Goal: Complete application form

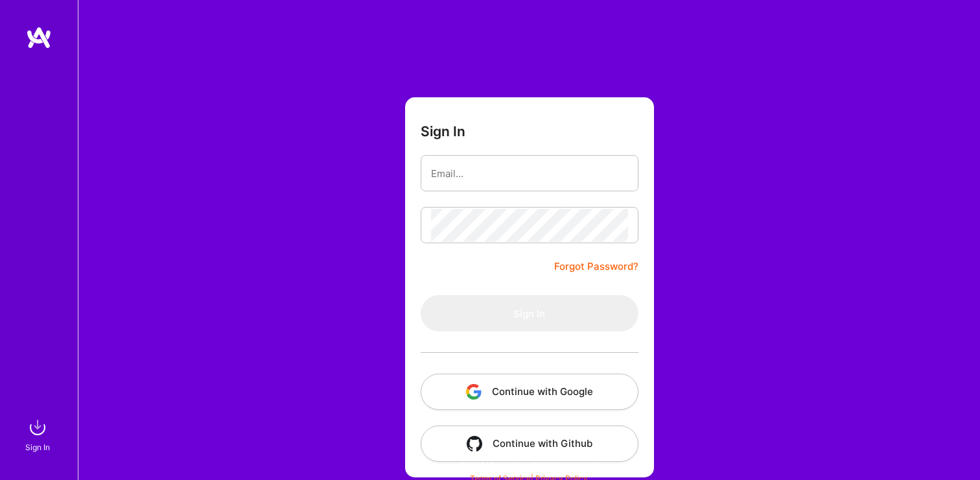
click at [563, 391] on button "Continue with Google" at bounding box center [530, 391] width 218 height 36
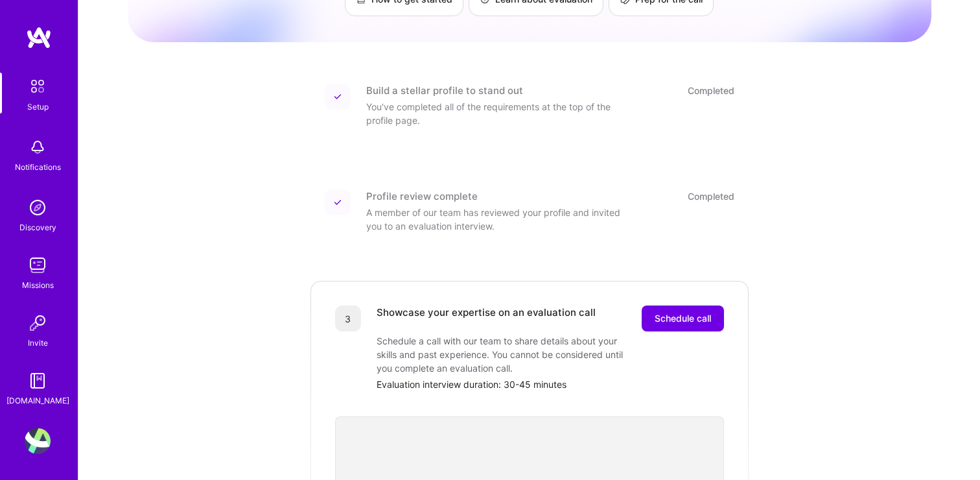
scroll to position [285, 0]
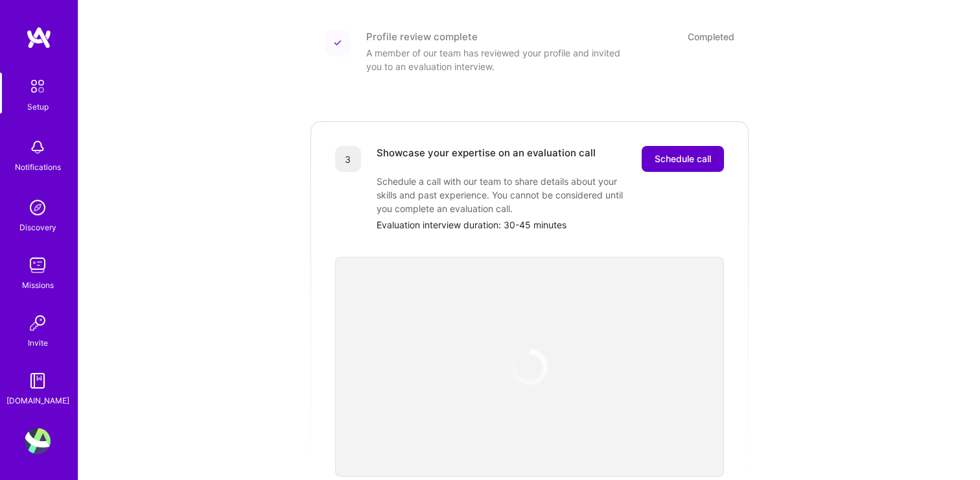
click at [682, 152] on span "Schedule call" at bounding box center [683, 158] width 56 height 13
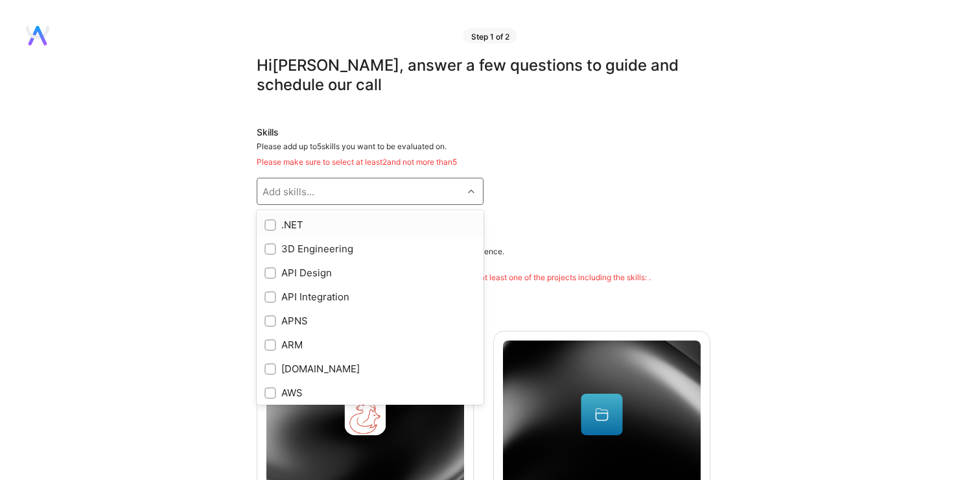
click at [448, 197] on div "Add skills..." at bounding box center [359, 191] width 205 height 26
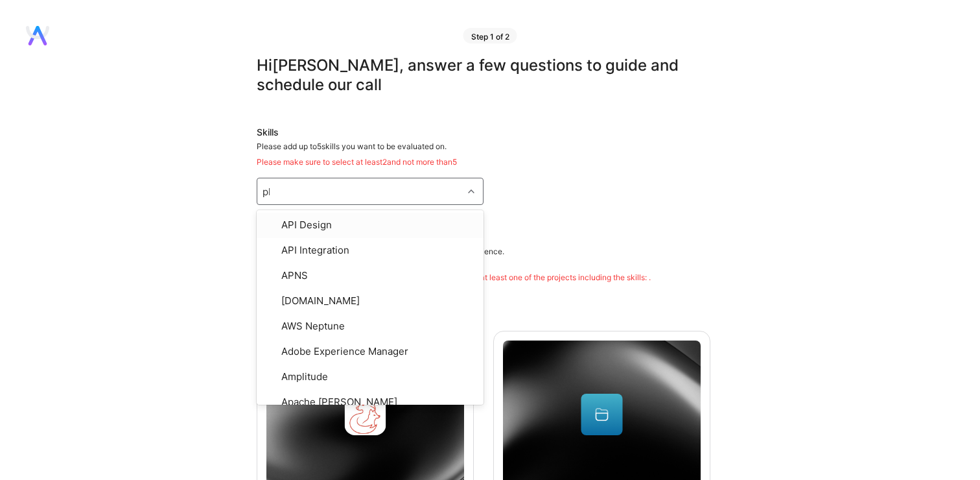
type input "php"
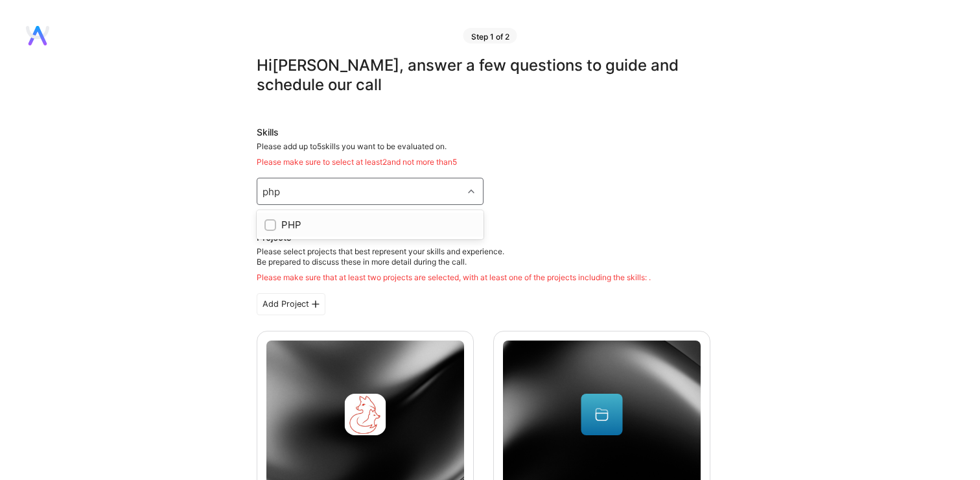
click at [290, 231] on div "PHP" at bounding box center [370, 225] width 227 height 24
checkbox input "true"
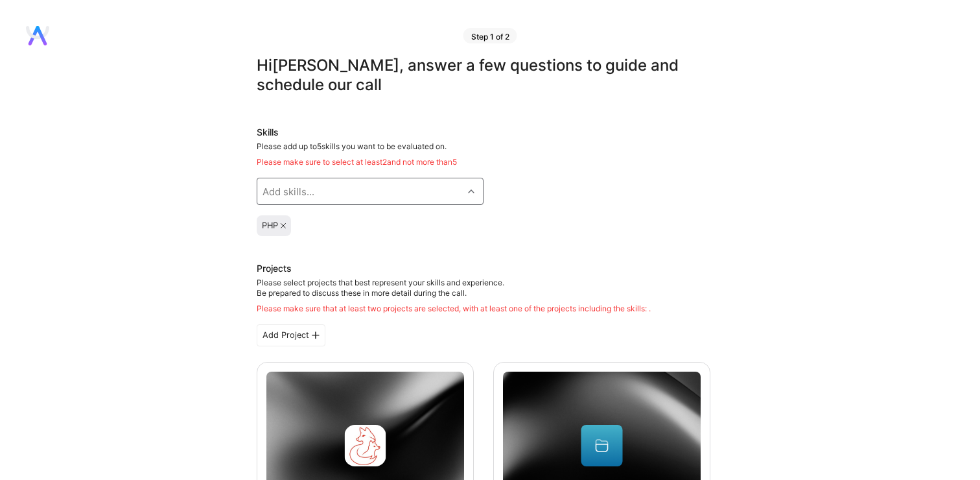
click at [314, 190] on div "Add skills..." at bounding box center [359, 191] width 205 height 26
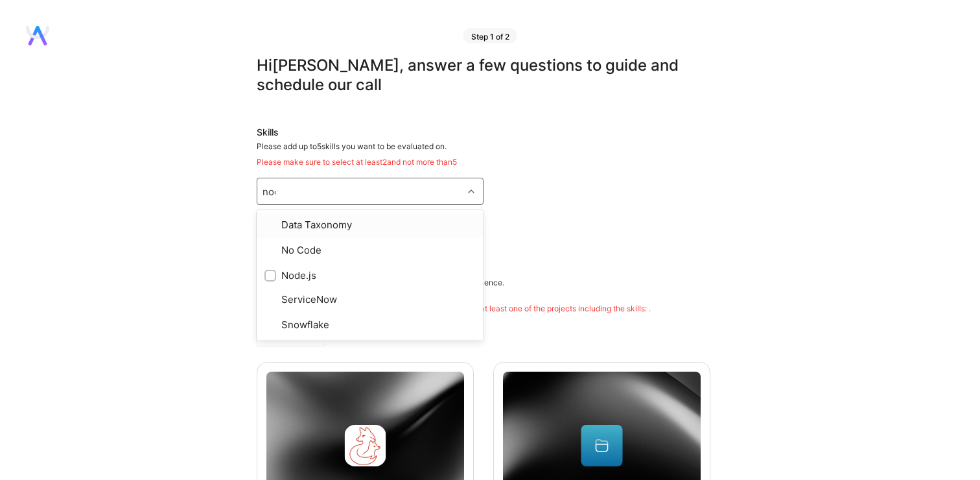
type input "node"
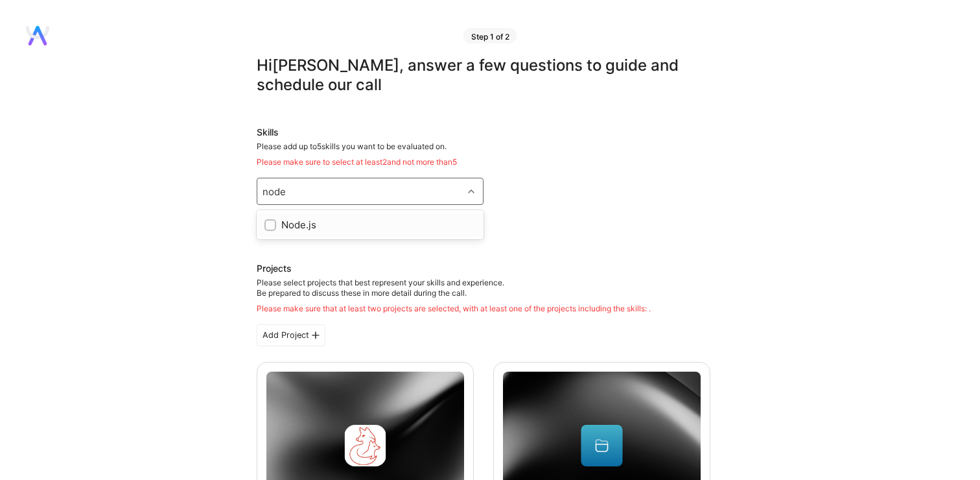
click at [280, 222] on div "Node.js" at bounding box center [369, 225] width 211 height 14
checkbox input "true"
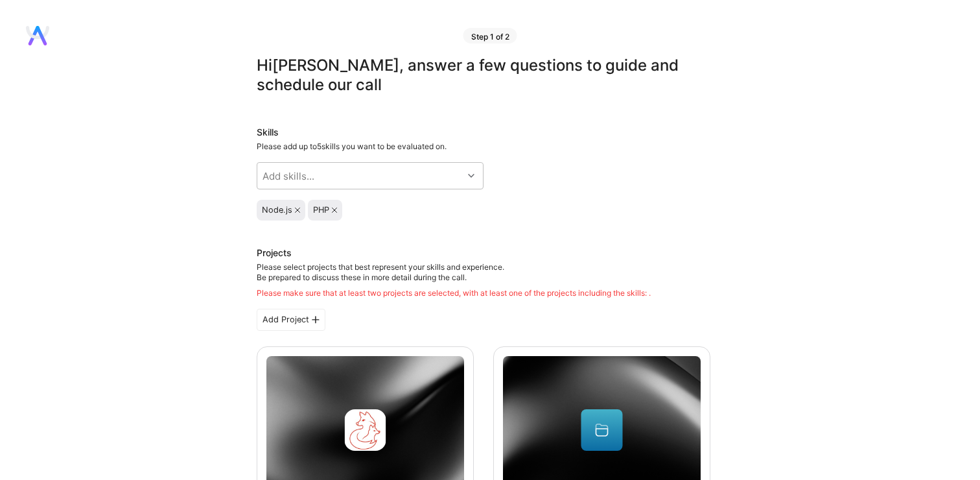
click at [566, 200] on div "Node.js PHP" at bounding box center [484, 210] width 454 height 21
click at [470, 176] on icon at bounding box center [471, 175] width 6 height 6
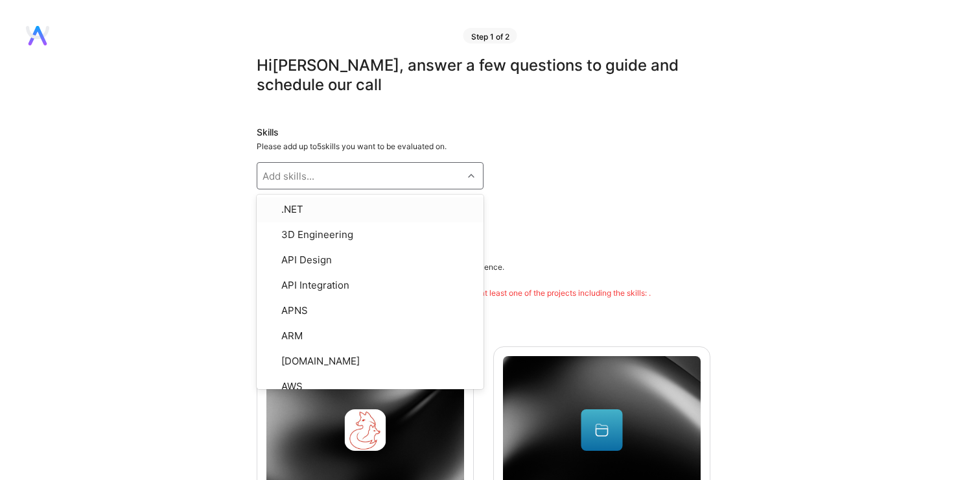
click at [516, 204] on div "Node.js PHP" at bounding box center [484, 210] width 454 height 21
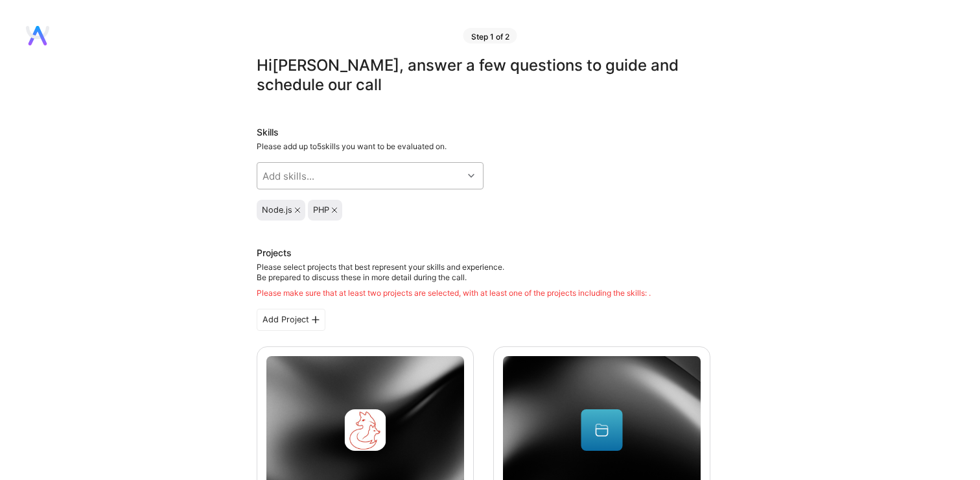
click at [466, 177] on div at bounding box center [473, 175] width 20 height 17
type input "vue"
click at [397, 209] on div "Vue.js" at bounding box center [369, 209] width 211 height 14
checkbox input "true"
type input "react"
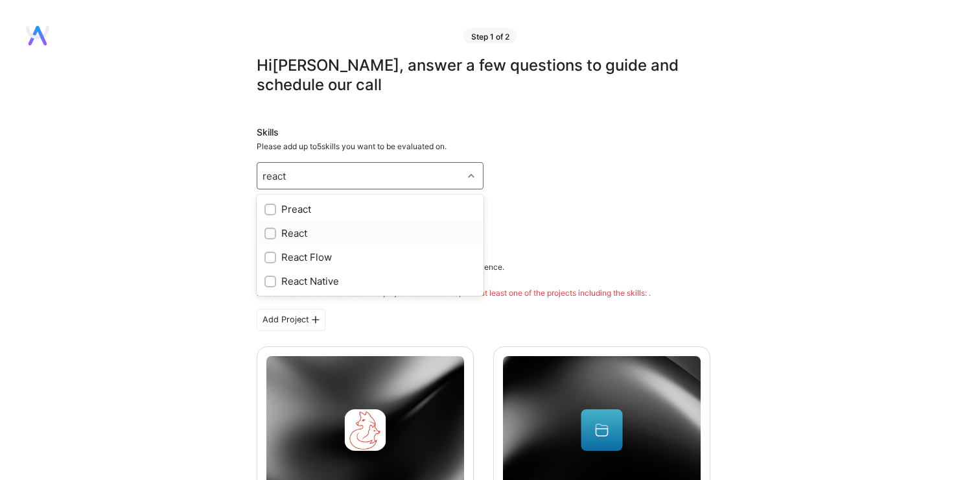
click at [299, 236] on div "React" at bounding box center [369, 233] width 211 height 14
checkbox input "true"
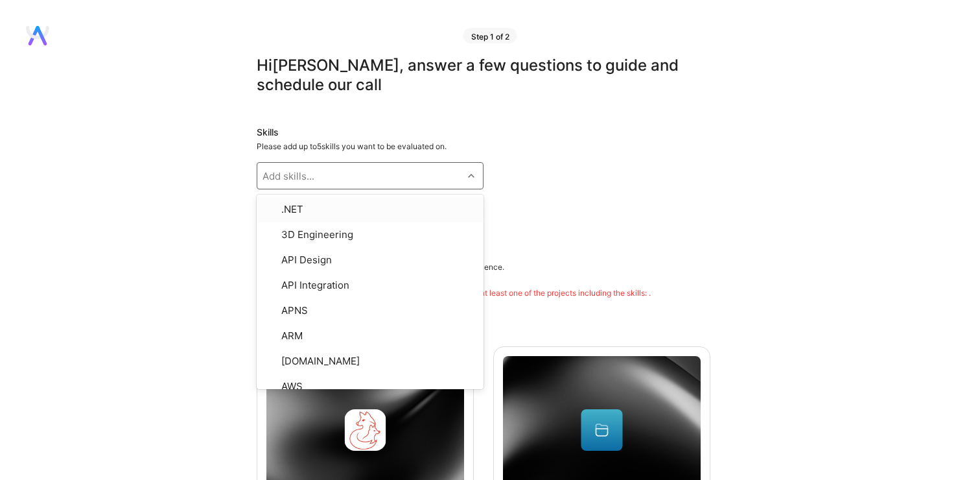
click at [630, 196] on div "Skills Please add up to 5 skills you want to be evaluated on. option React, sel…" at bounding box center [484, 173] width 454 height 95
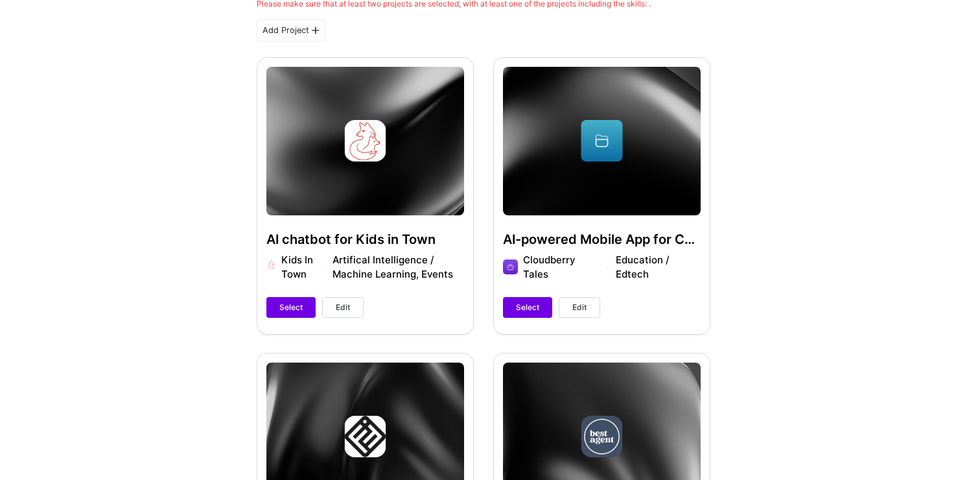
scroll to position [305, 0]
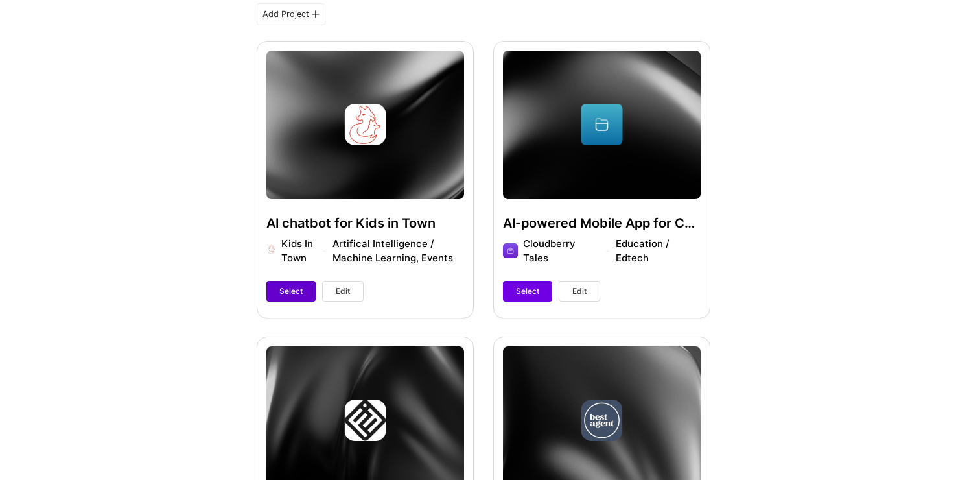
click at [303, 297] on button "Select" at bounding box center [290, 291] width 49 height 21
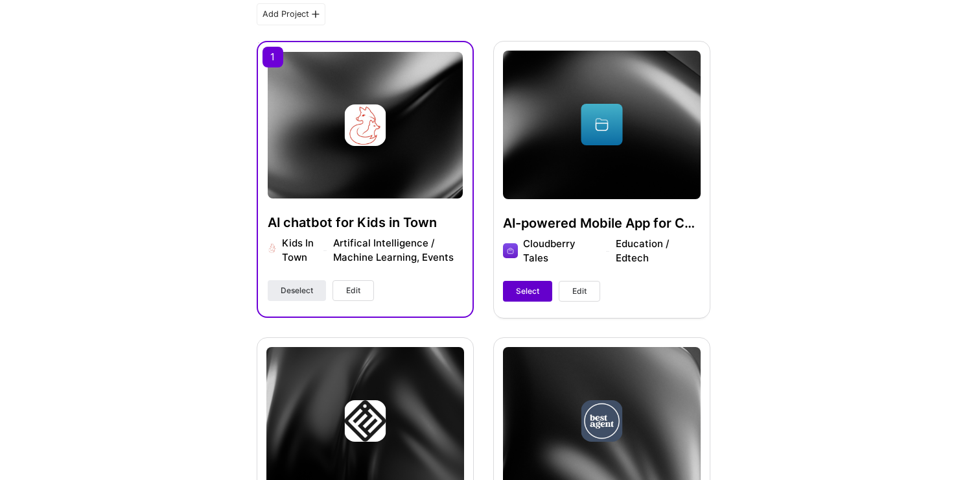
click at [535, 296] on span "Select" at bounding box center [527, 291] width 23 height 12
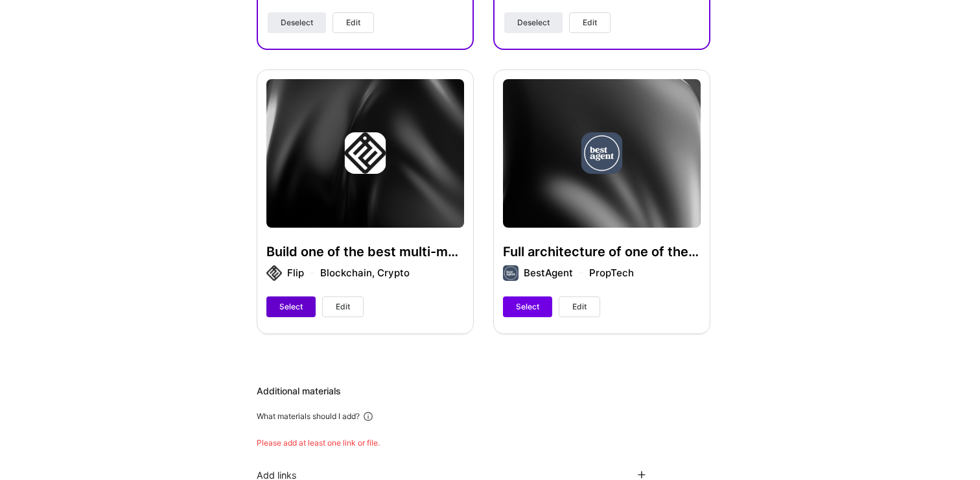
scroll to position [802, 0]
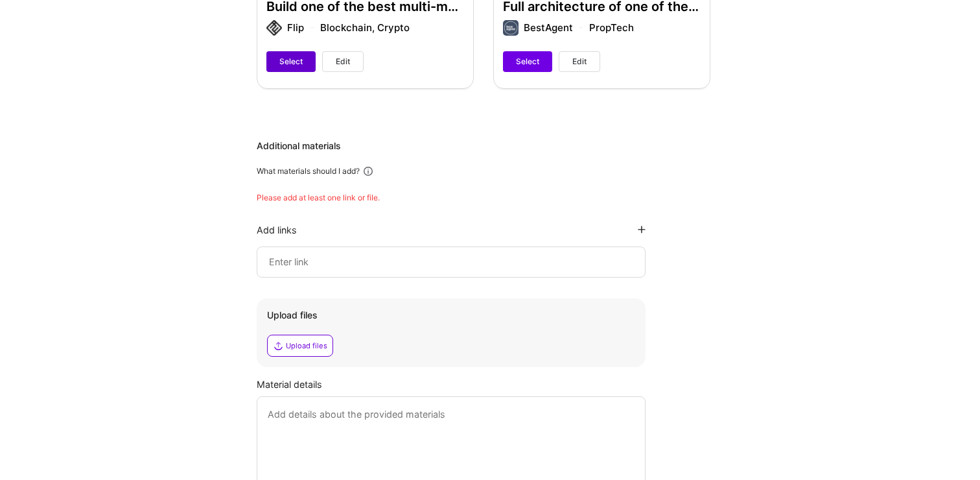
click at [292, 52] on button "Select" at bounding box center [290, 61] width 49 height 21
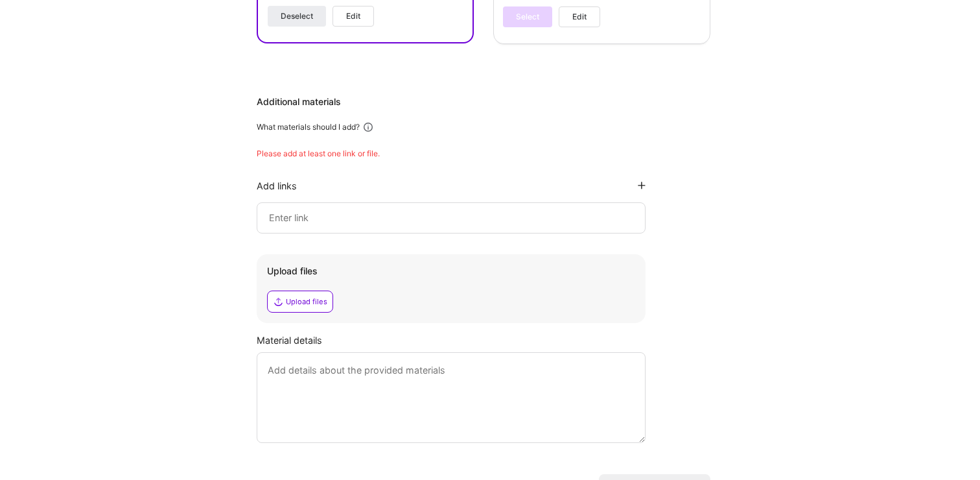
scroll to position [861, 0]
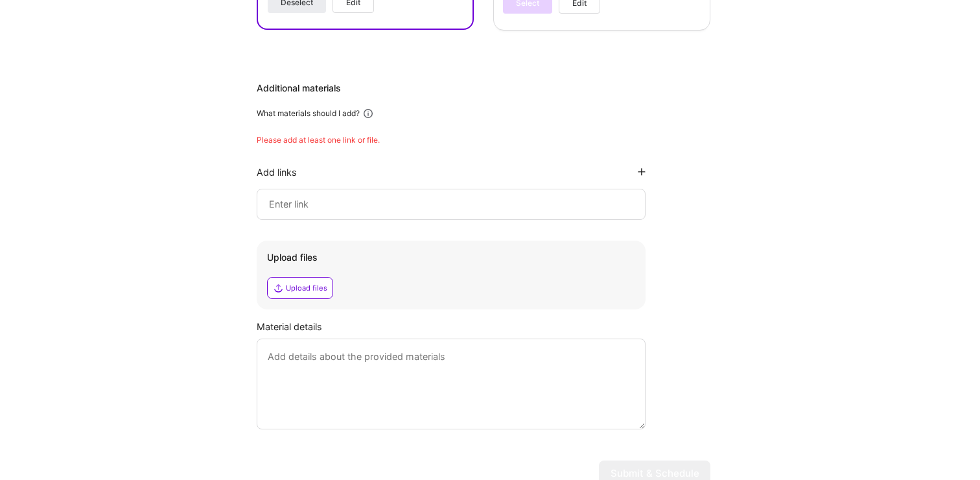
click at [355, 208] on input at bounding box center [451, 204] width 367 height 16
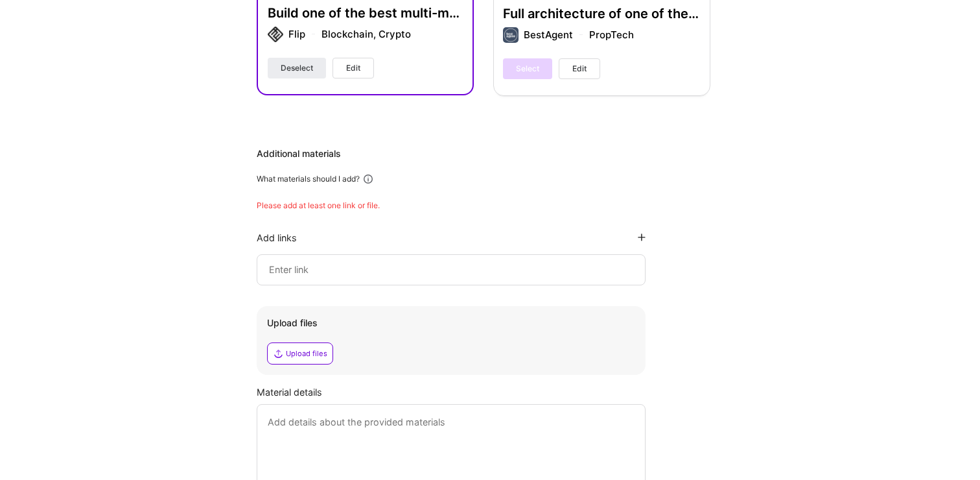
scroll to position [920, 0]
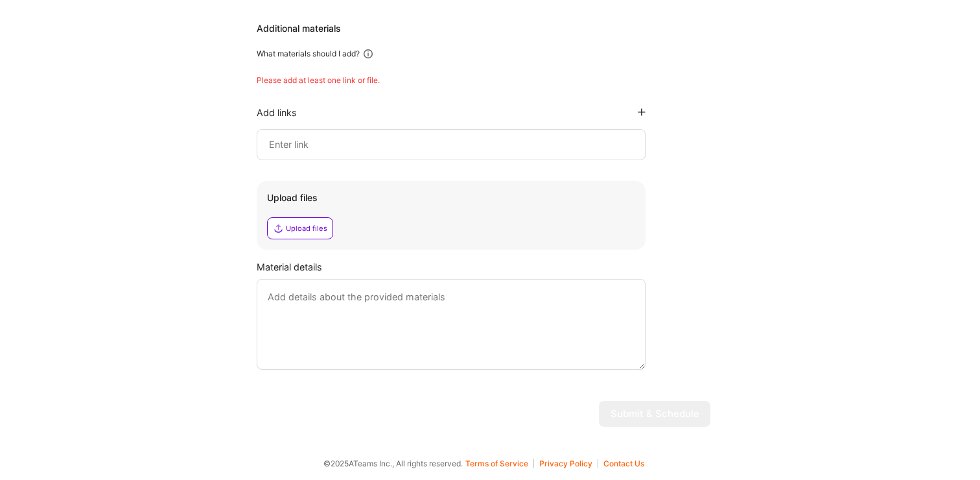
click at [353, 143] on input at bounding box center [451, 145] width 367 height 16
paste input "[URL][DOMAIN_NAME]"
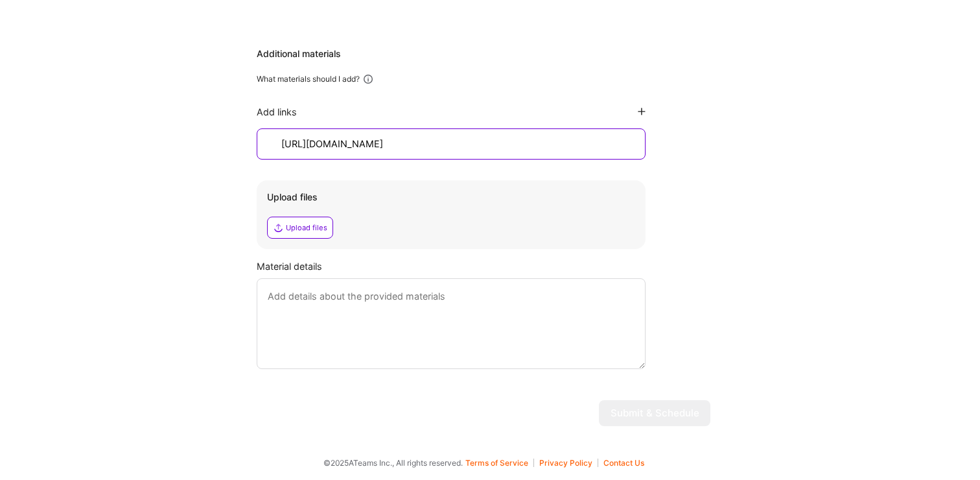
scroll to position [894, 0]
type input "[URL][DOMAIN_NAME]"
click at [318, 228] on div "Upload files" at bounding box center [306, 228] width 41 height 10
click at [310, 233] on div "Upload files" at bounding box center [300, 228] width 66 height 22
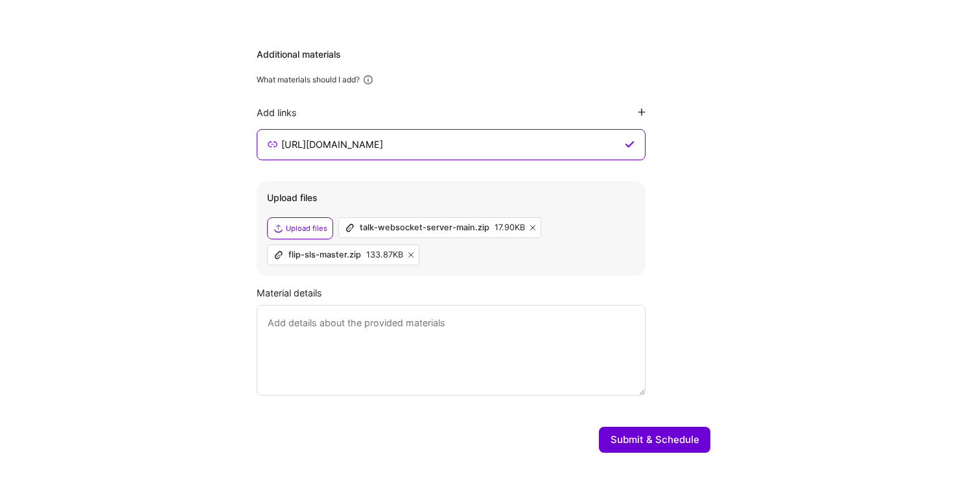
click at [506, 334] on textarea at bounding box center [451, 350] width 389 height 91
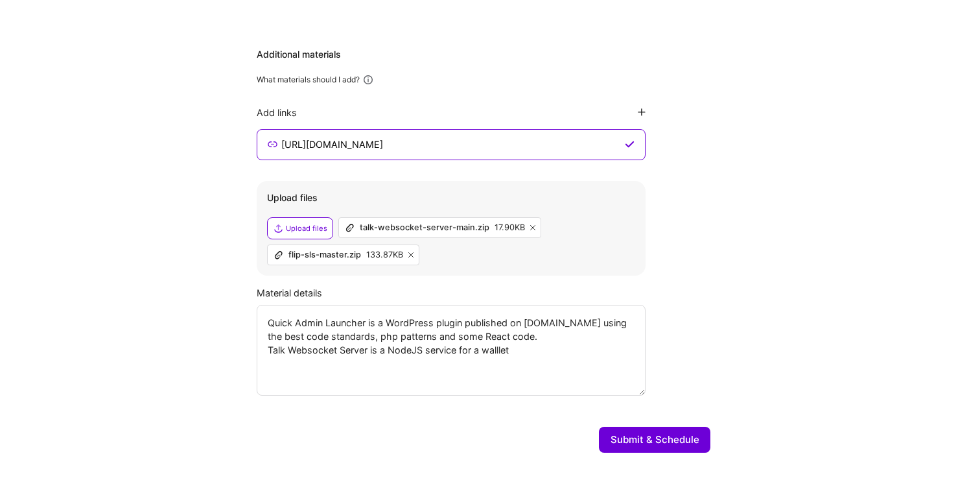
paste textarea "crypto wallet-auth chat system"
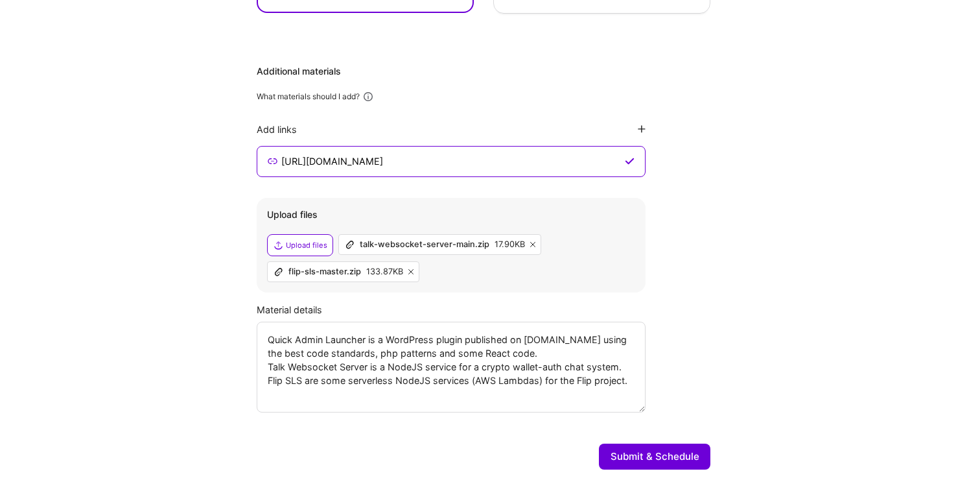
scroll to position [920, 0]
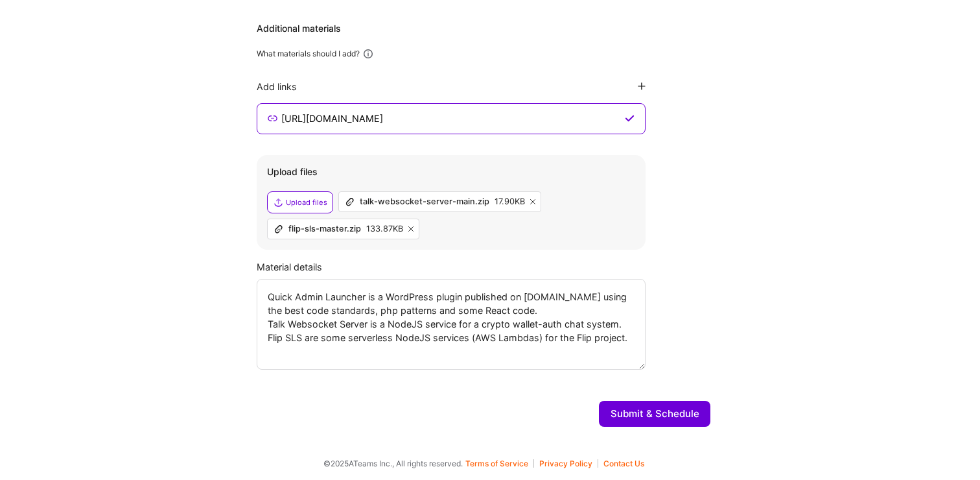
type textarea "Quick Admin Launcher is a WordPress plugin published on [DOMAIN_NAME] using the…"
click at [693, 410] on button "Submit & Schedule" at bounding box center [654, 413] width 111 height 26
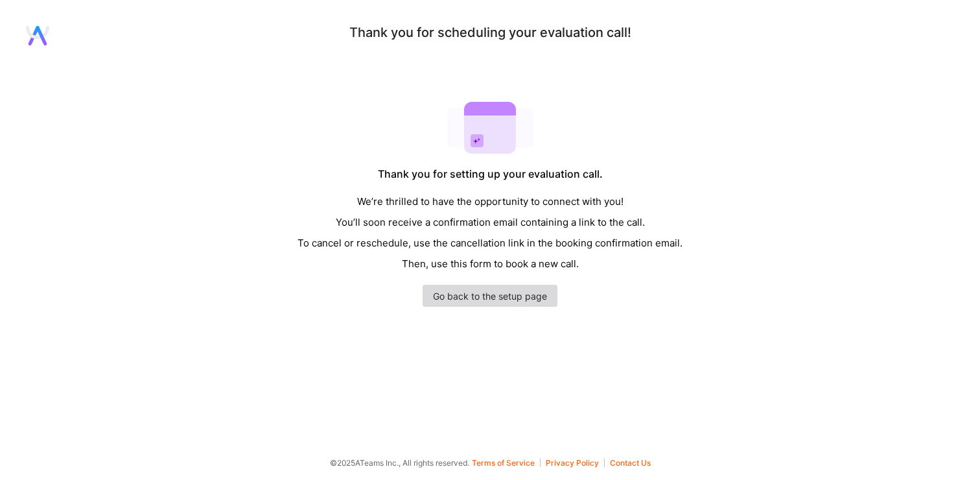
click at [470, 301] on link "Go back to the setup page" at bounding box center [490, 295] width 135 height 22
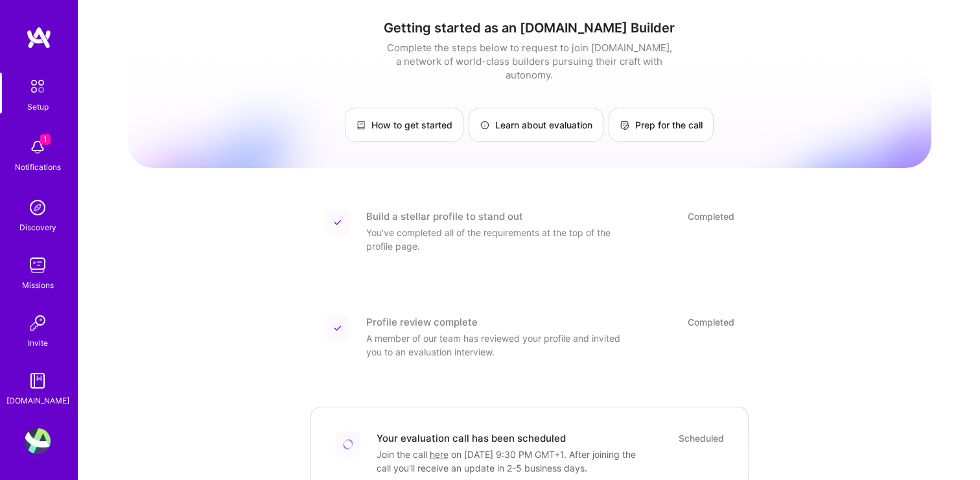
click at [34, 207] on img at bounding box center [38, 207] width 26 height 26
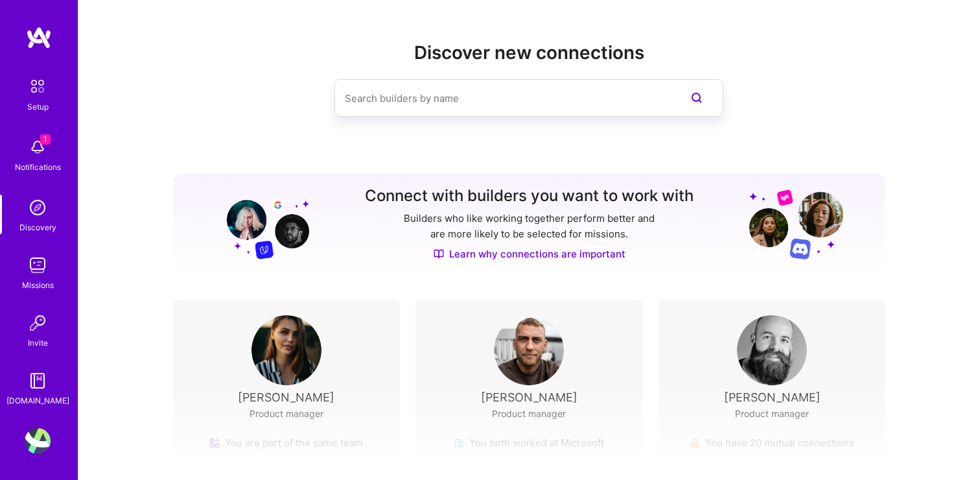
click at [407, 103] on input at bounding box center [503, 98] width 316 height 33
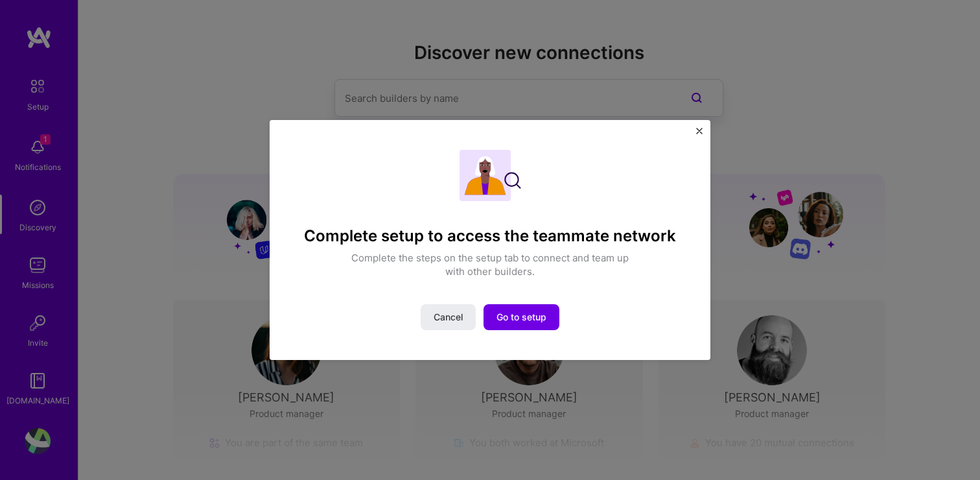
click at [698, 130] on img "Close" at bounding box center [699, 131] width 6 height 6
